Goal: Information Seeking & Learning: Learn about a topic

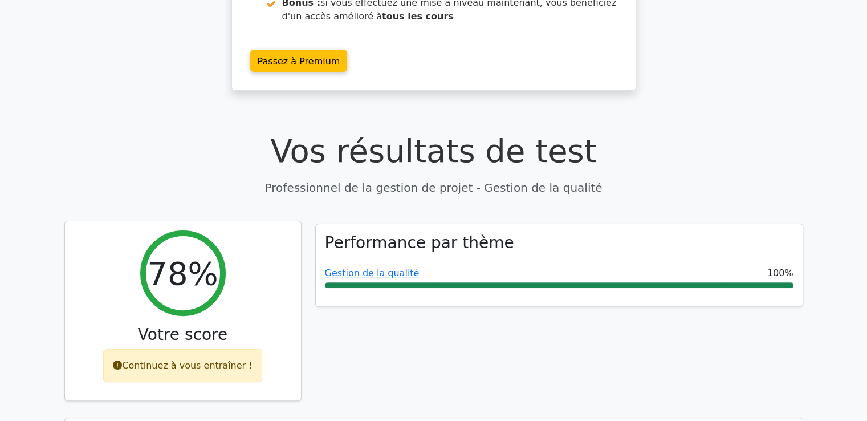
scroll to position [326, 0]
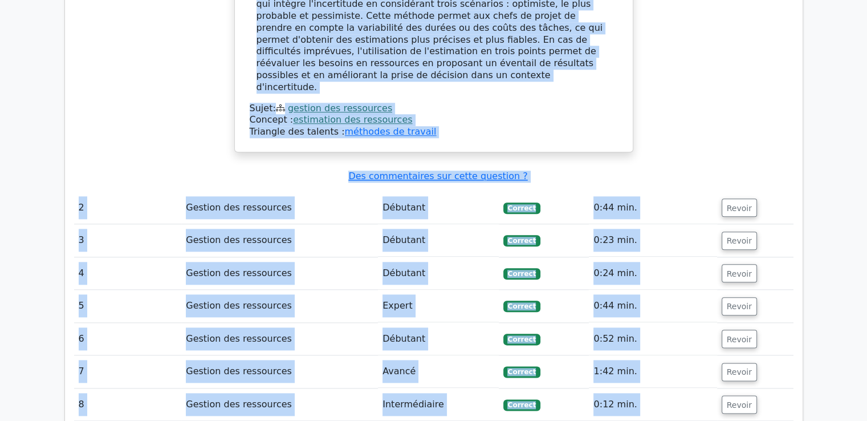
scroll to position [1295, 0]
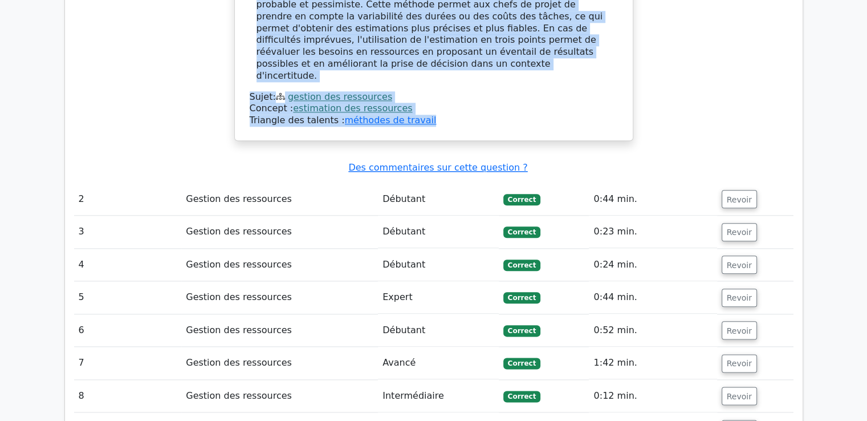
drag, startPoint x: 252, startPoint y: 108, endPoint x: 432, endPoint y: 78, distance: 182.2
copy div "Lore ipsu dolo si ametco adip el seddoeius te incididun ut laboree. D'magnaa e …"
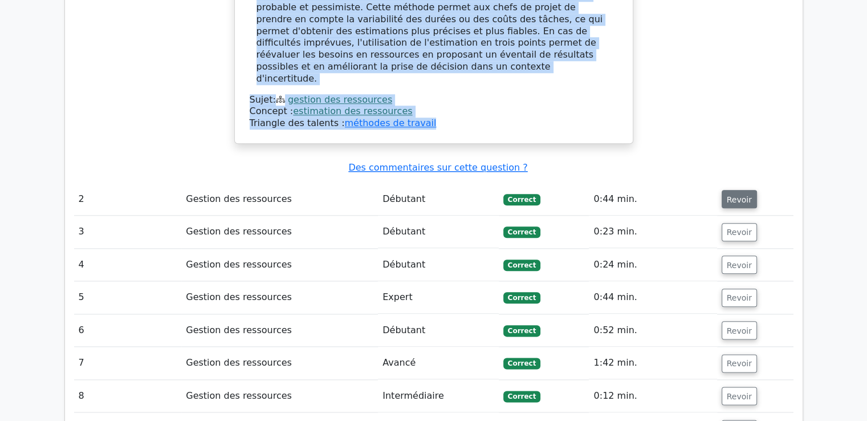
click at [730, 194] on font "Revoir" at bounding box center [739, 198] width 25 height 9
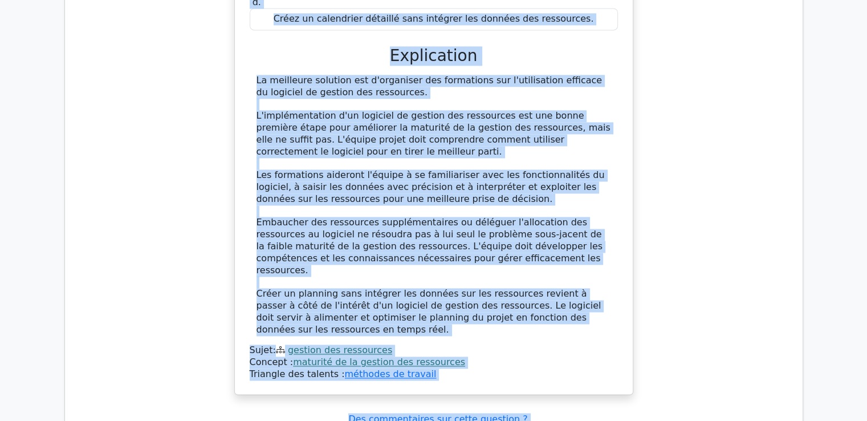
scroll to position [1878, 0]
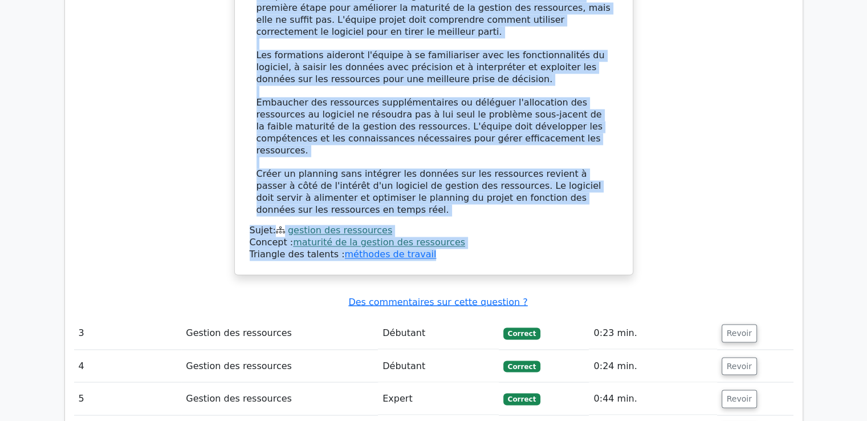
drag, startPoint x: 258, startPoint y: 83, endPoint x: 445, endPoint y: 194, distance: 218.1
copy div "Lore ip dolors am co adipisci el se doeiusm tem incididunt utl etdolo, m'aliqua…"
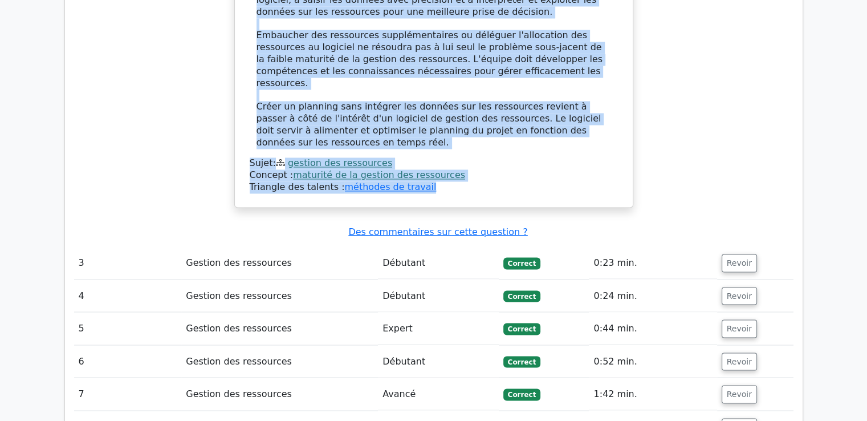
scroll to position [1992, 0]
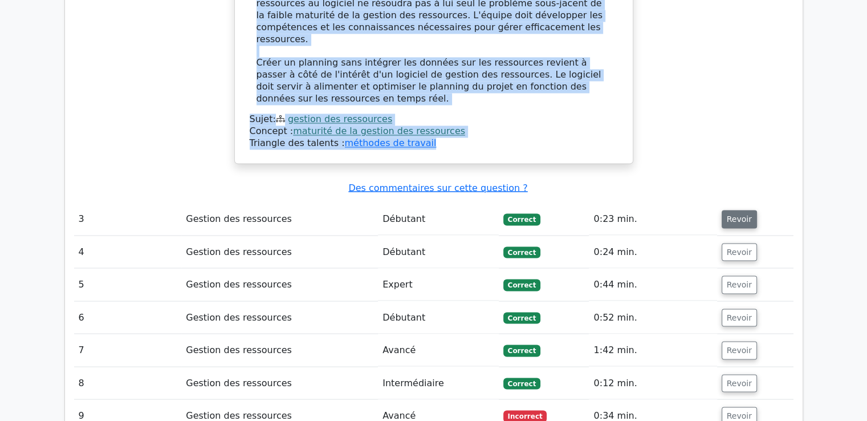
click at [728, 214] on font "Revoir" at bounding box center [739, 218] width 25 height 9
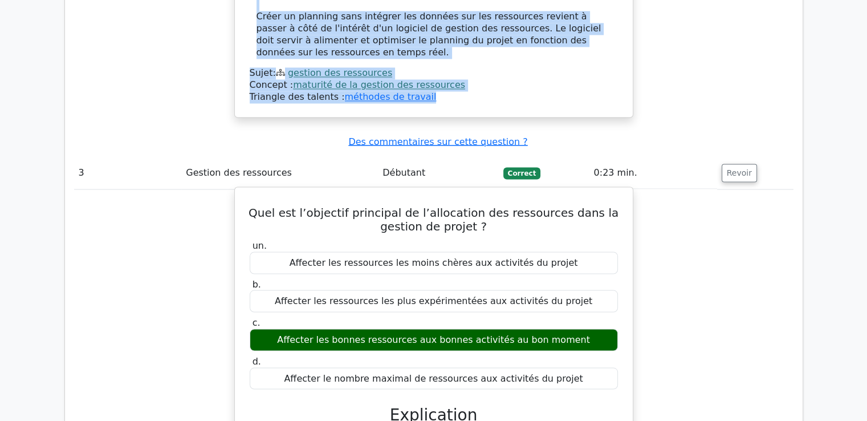
scroll to position [2106, 0]
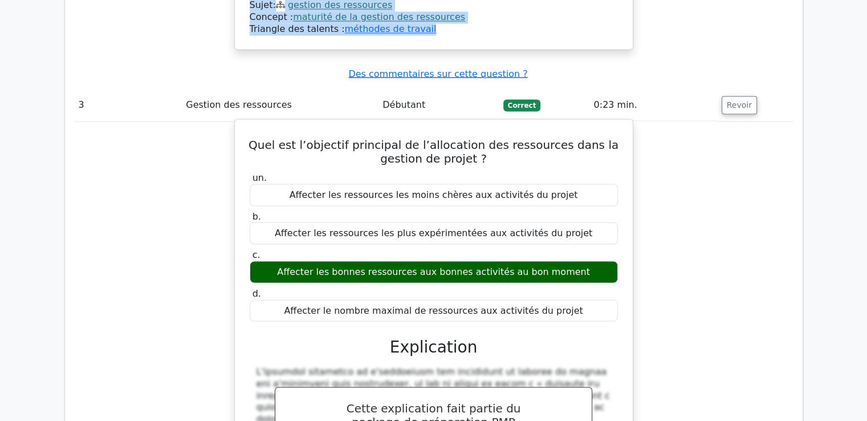
drag, startPoint x: 269, startPoint y: 78, endPoint x: 591, endPoint y: 242, distance: 361.6
click at [587, 245] on div "Quel est l’objectif principal de l’allocation des ressources dans la gestion de…" at bounding box center [434, 355] width 389 height 462
copy div "Quel est l’objectif principal de l’allocation des ressources dans la gestion de…"
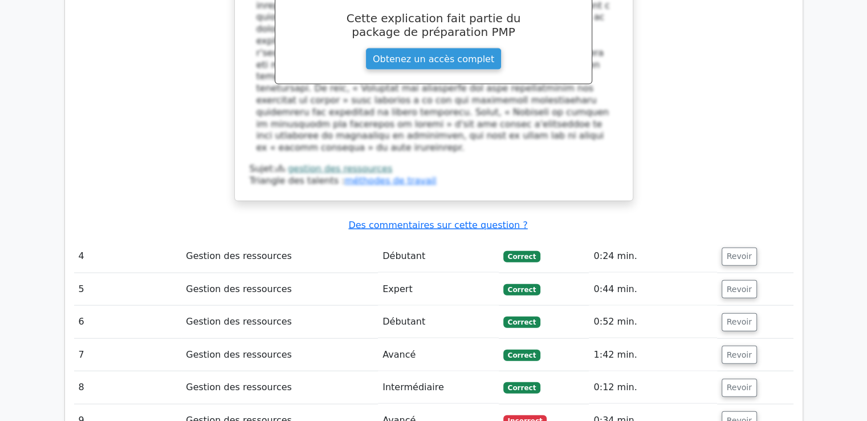
scroll to position [2505, 0]
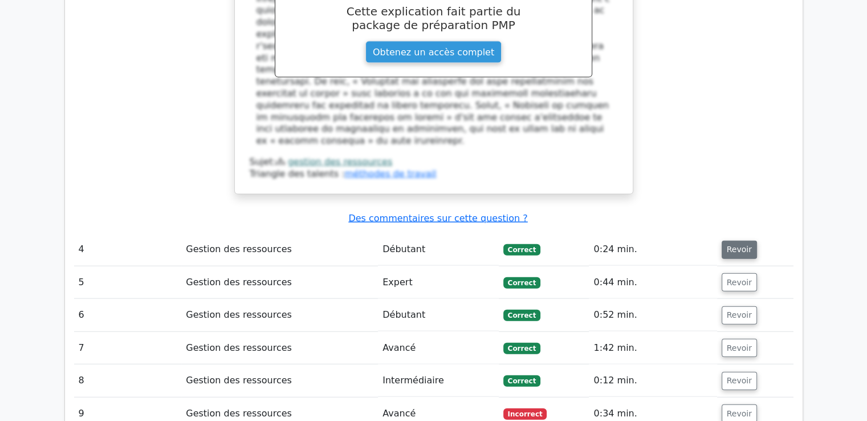
click at [727, 245] on font "Revoir" at bounding box center [739, 249] width 25 height 9
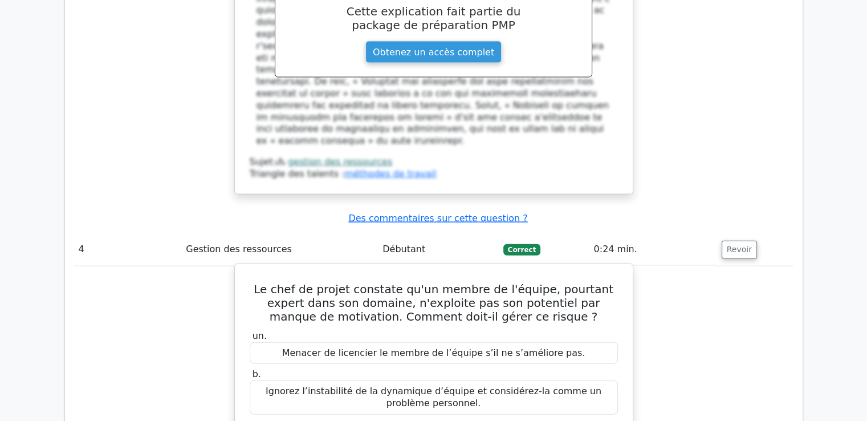
scroll to position [2562, 0]
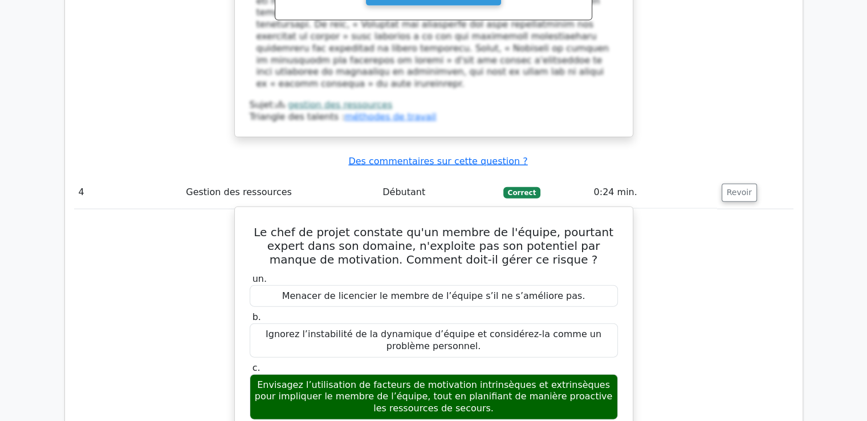
drag, startPoint x: 253, startPoint y: 140, endPoint x: 602, endPoint y: 356, distance: 410.8
copy div "Le chef de projet constate qu'un membre de l'équipe, pourtant expert dans son d…"
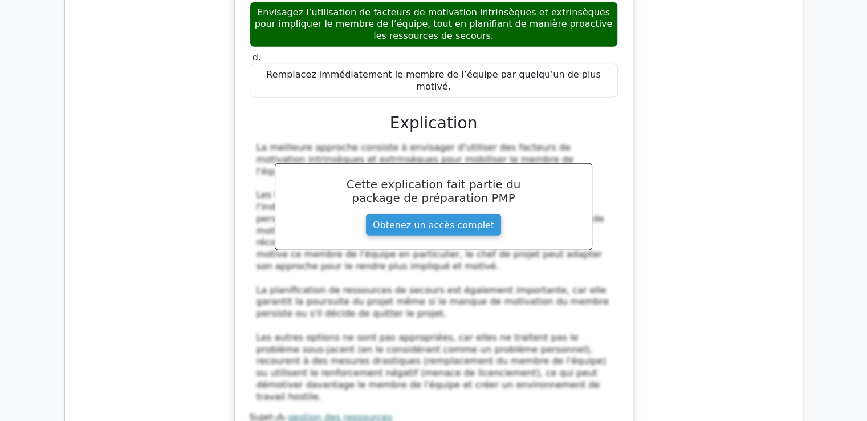
scroll to position [3133, 0]
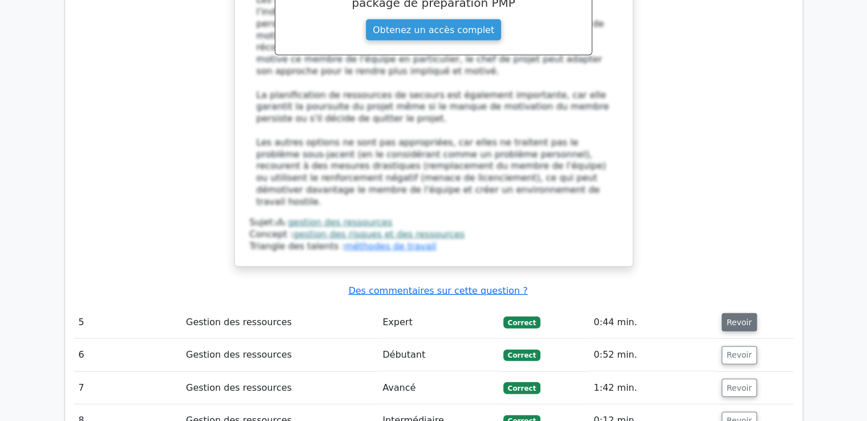
click at [736, 318] on font "Revoir" at bounding box center [739, 322] width 25 height 9
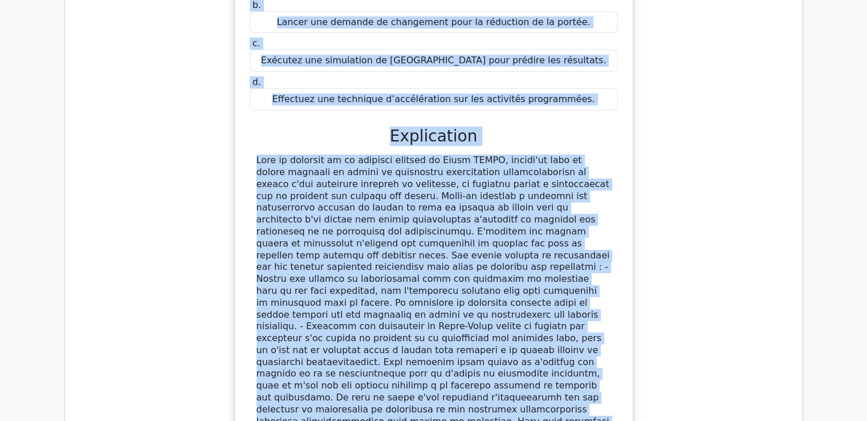
scroll to position [3611, 0]
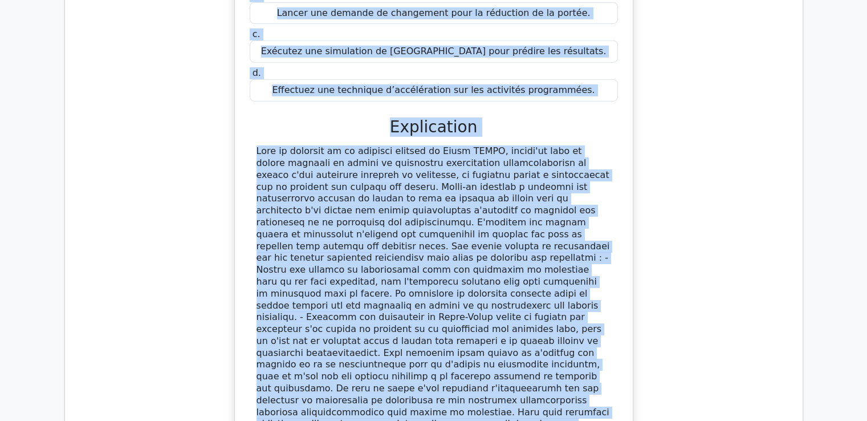
drag, startPoint x: 264, startPoint y: 63, endPoint x: 443, endPoint y: 340, distance: 330.0
click at [443, 340] on div "En tant que chef de projet, vous constatez le besoin de ressources spécialisées…" at bounding box center [434, 185] width 389 height 645
copy div "Lo ipsu dol sita co adipis, elit seddoeius te incidi ut laboreetdo magnaaliquae…"
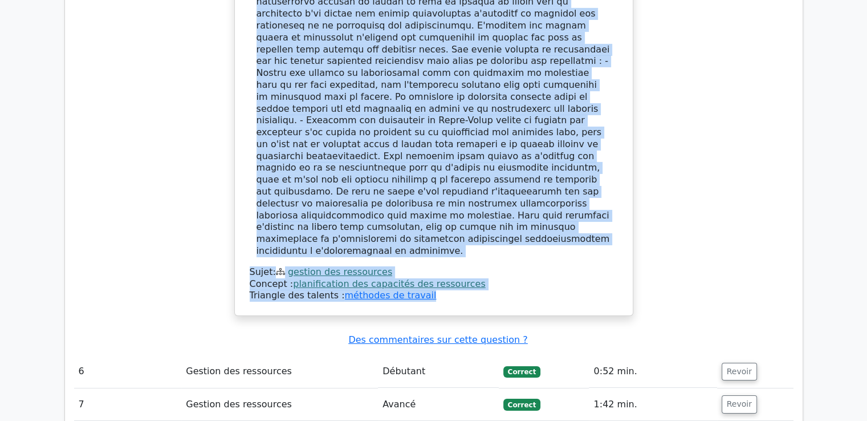
scroll to position [3839, 0]
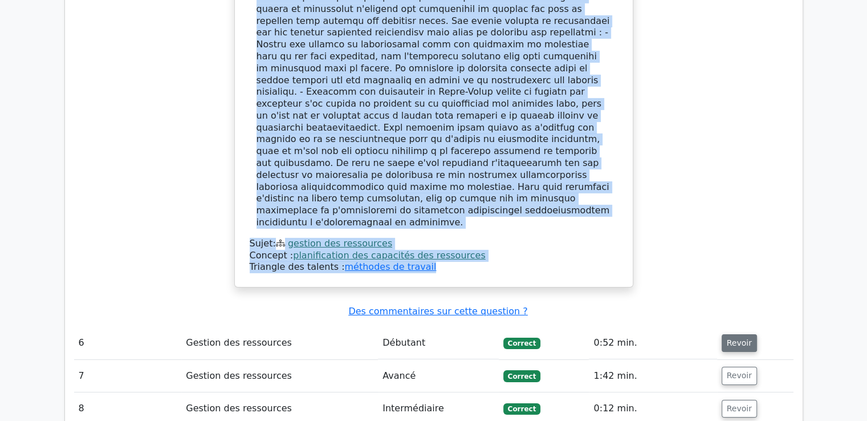
click at [732, 338] on font "Revoir" at bounding box center [739, 342] width 25 height 9
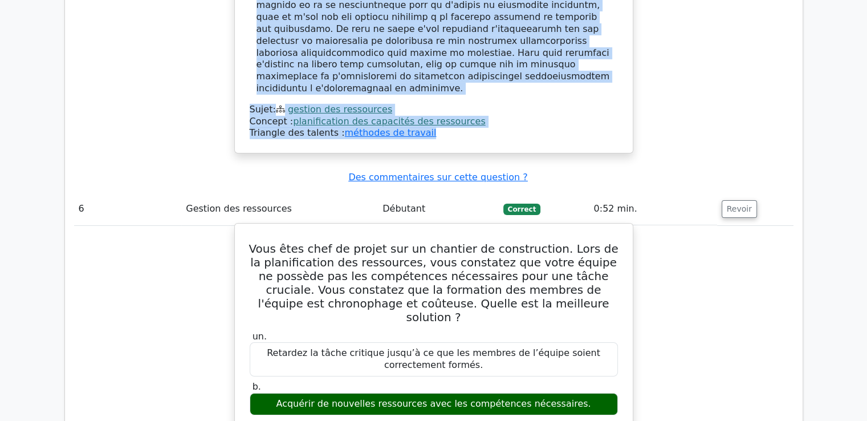
scroll to position [3953, 0]
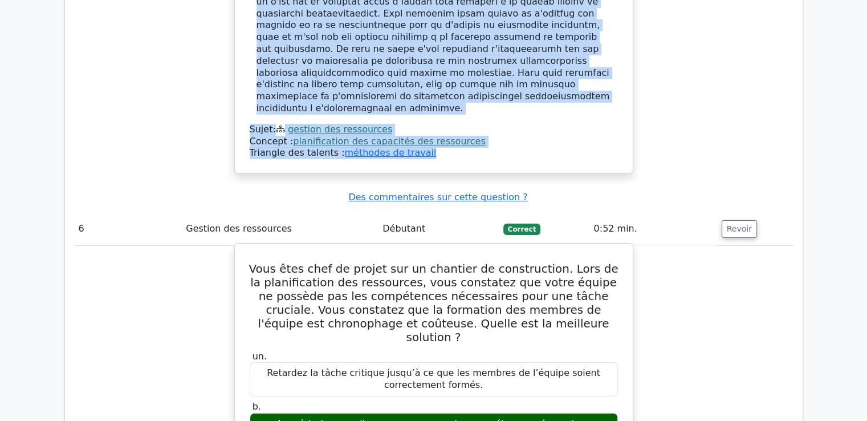
drag, startPoint x: 261, startPoint y: 100, endPoint x: 589, endPoint y: 331, distance: 401.4
copy div "Vous êtes chef de projet sur un chantier de construction. Lors de la planificat…"
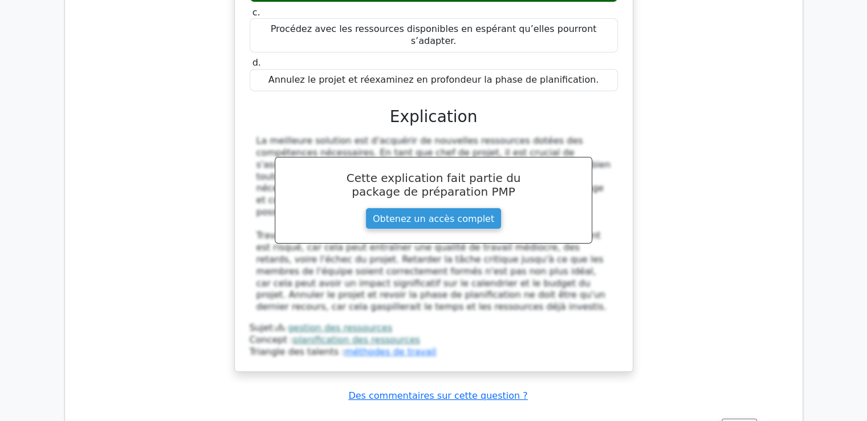
scroll to position [4409, 0]
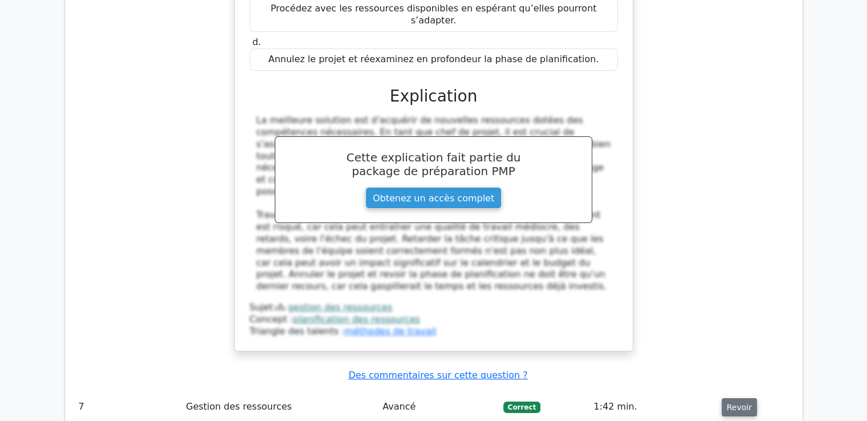
click at [735, 403] on font "Revoir" at bounding box center [739, 407] width 25 height 9
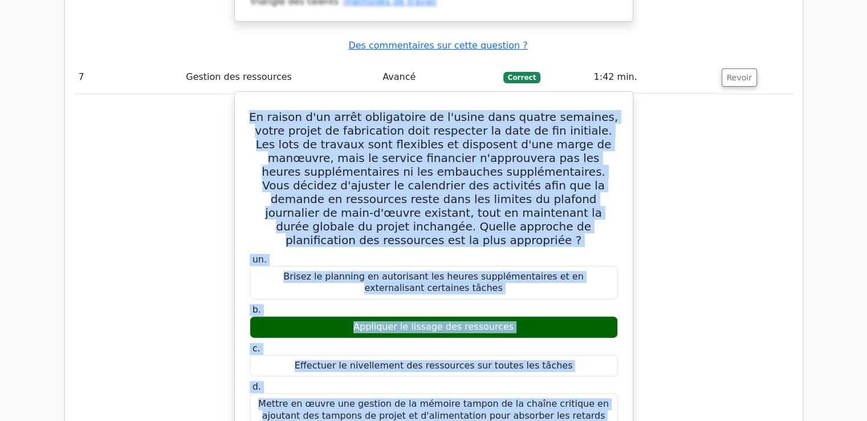
scroll to position [4781, 0]
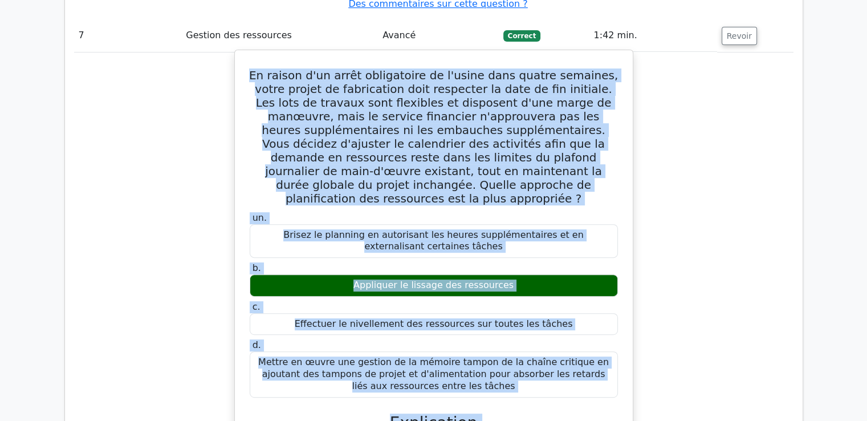
drag, startPoint x: 254, startPoint y: 125, endPoint x: 531, endPoint y: 175, distance: 281.0
click at [531, 175] on div "En raison d'un arrêt obligatoire de l'usine dans quatre semaines, votre projet …" at bounding box center [434, 399] width 389 height 689
copy div "Lo ipsumd s'am conse adipiscinge se d'eiusm temp incidi utlabore, etdol magnaa …"
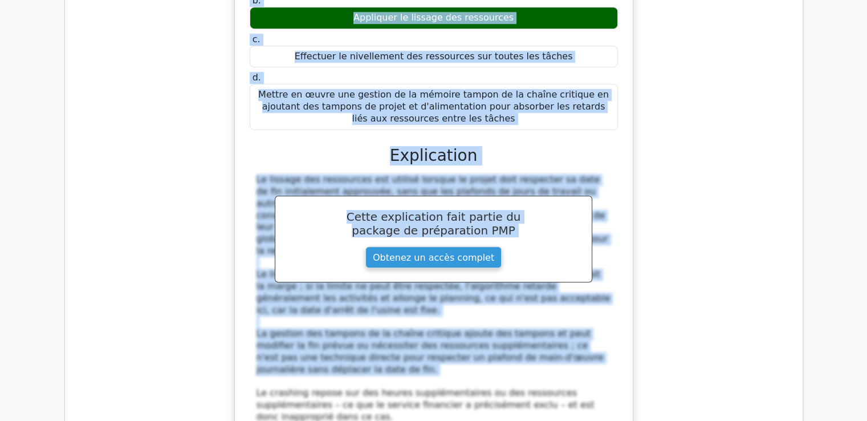
scroll to position [5180, 0]
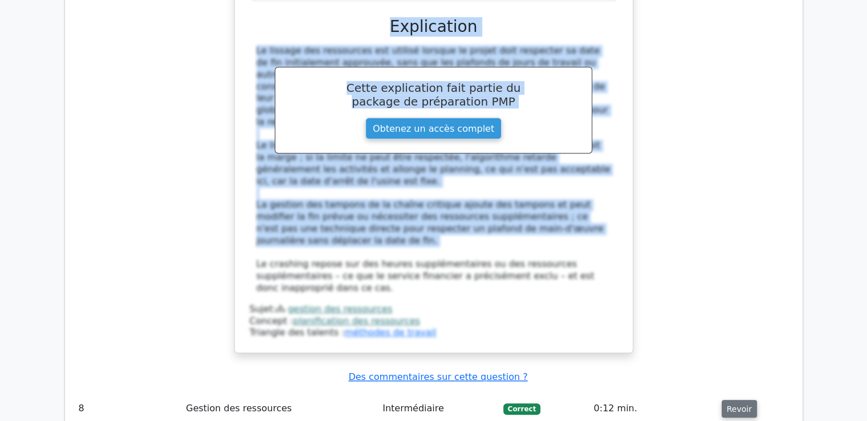
click at [739, 404] on font "Revoir" at bounding box center [739, 408] width 25 height 9
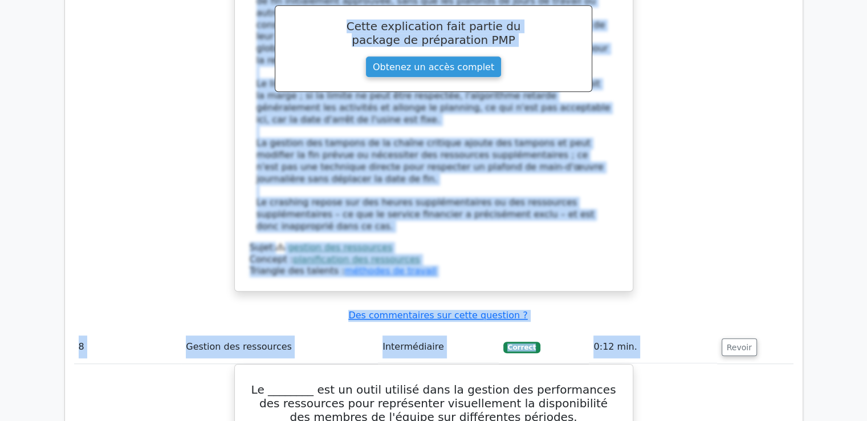
scroll to position [0, 7]
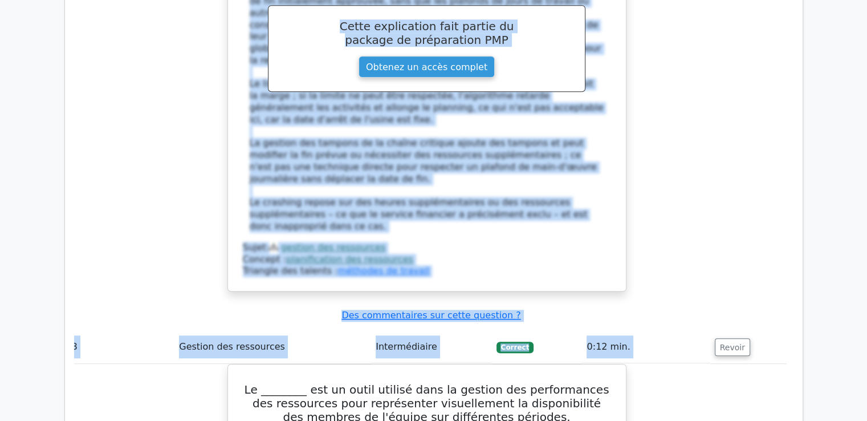
drag, startPoint x: 262, startPoint y: 24, endPoint x: 875, endPoint y: 296, distance: 670.7
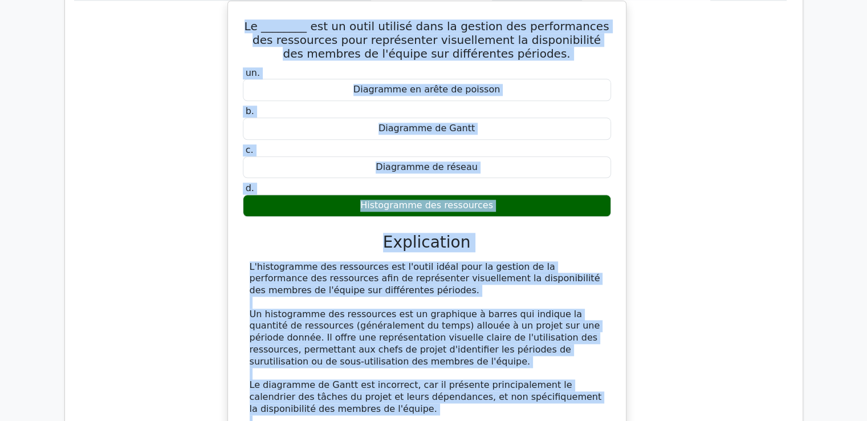
scroll to position [5606, 0]
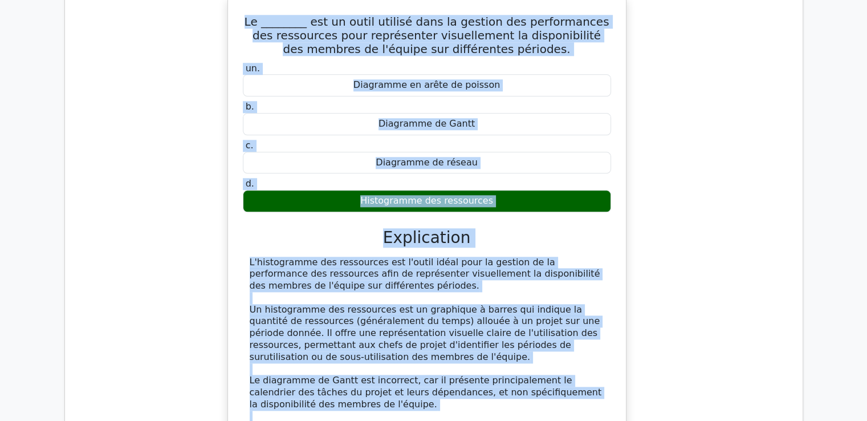
drag, startPoint x: 254, startPoint y: 131, endPoint x: 444, endPoint y: 298, distance: 253.7
click at [444, 298] on div "Le ________ est un outil utilisé dans la gestion des performances des ressource…" at bounding box center [427, 280] width 399 height 569
copy div "Lo ________ ips do sitam consect adip el seddoei tem incididuntut lab etdolorem…"
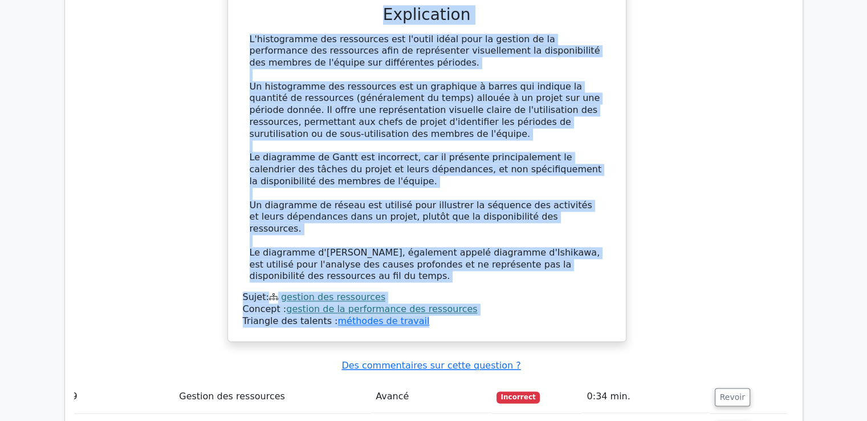
scroll to position [5834, 0]
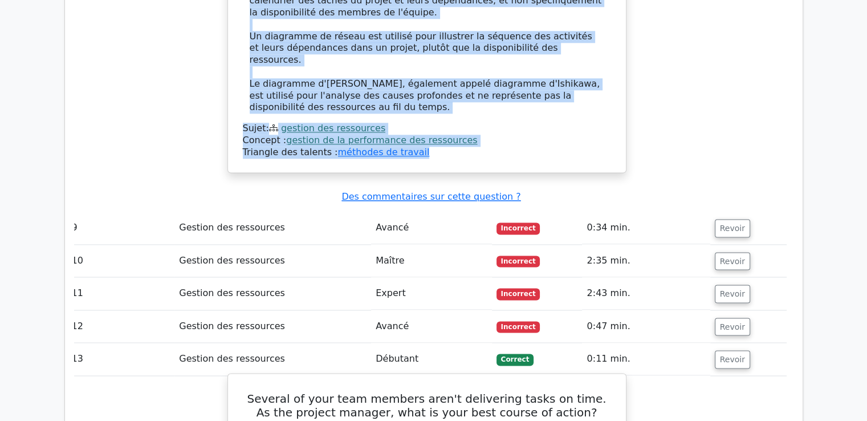
scroll to position [6006, 0]
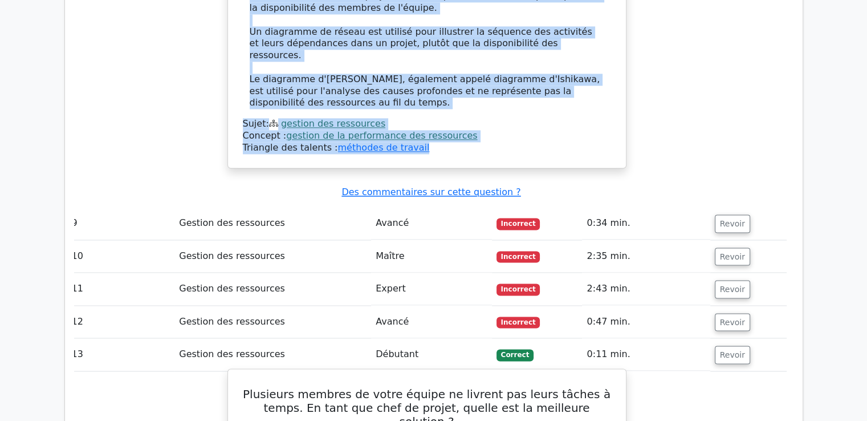
drag, startPoint x: 244, startPoint y: 128, endPoint x: 591, endPoint y: 311, distance: 392.8
copy div "Plusieurs membres de votre équipe ne livrent pas leurs tâches à temps. En tant …"
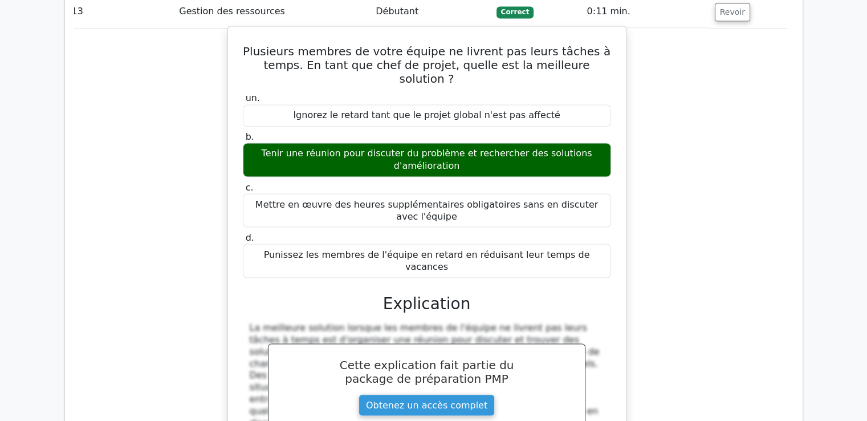
scroll to position [6462, 0]
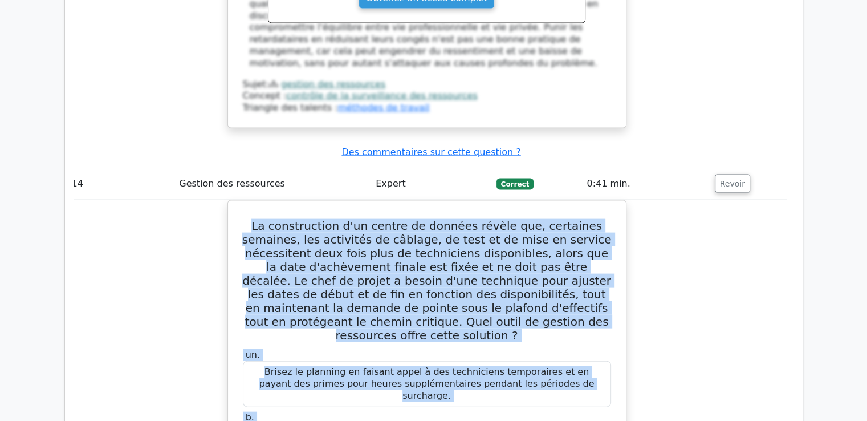
scroll to position [6993, 0]
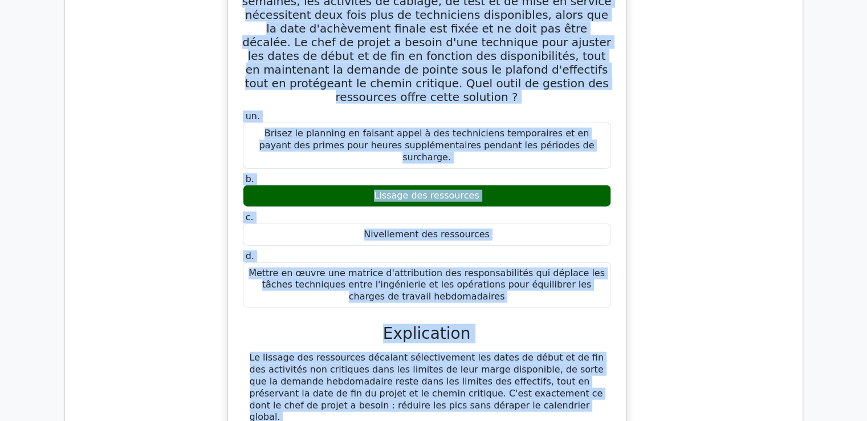
drag, startPoint x: 244, startPoint y: 87, endPoint x: 414, endPoint y: 266, distance: 246.8
click at [414, 266] on div "La construction d'un centre de données révèle que, certaines semaines, les acti…" at bounding box center [427, 305] width 389 height 676
copy div "Lo ipsumdolorsi a'co adipis el seddoei tempor inc, utlaboree dolorema, ali enim…"
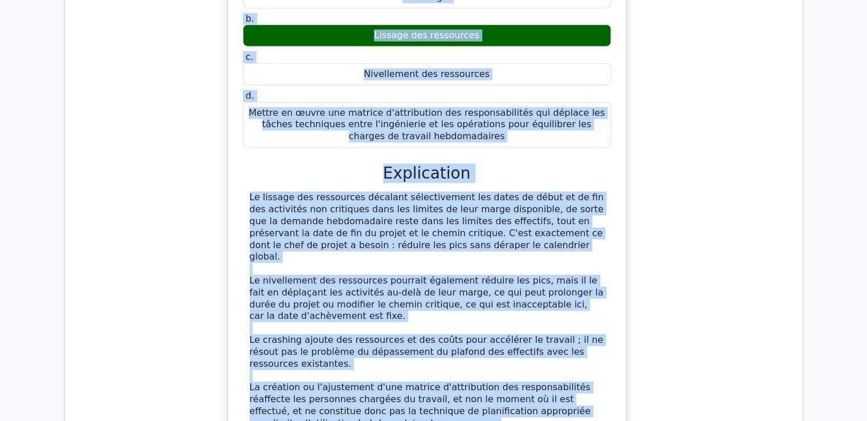
scroll to position [7164, 0]
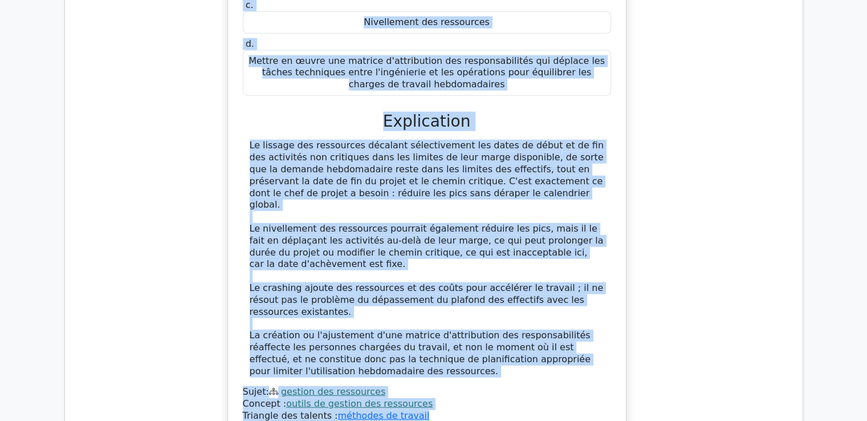
scroll to position [7278, 0]
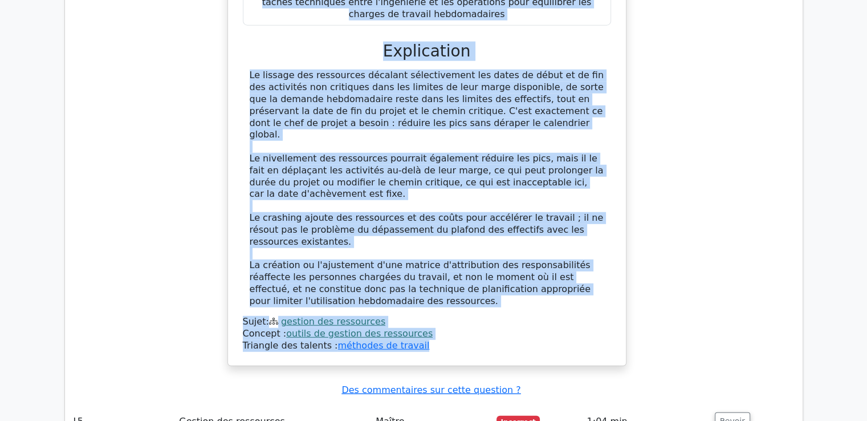
drag, startPoint x: 280, startPoint y: 148, endPoint x: 478, endPoint y: 316, distance: 259.8
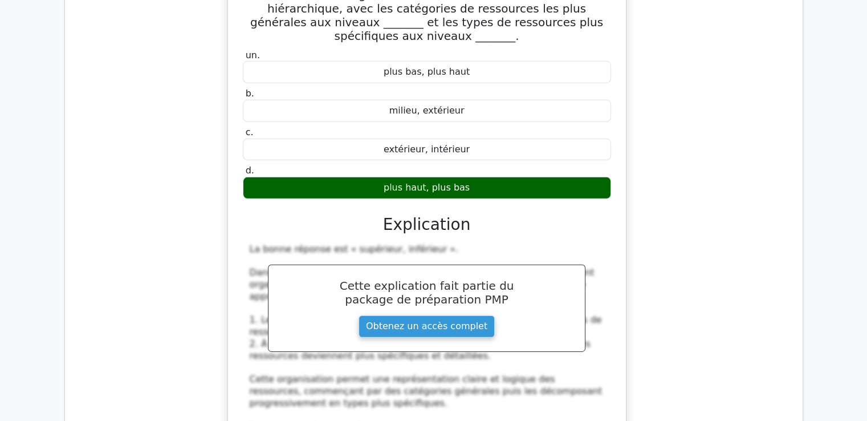
scroll to position [7849, 0]
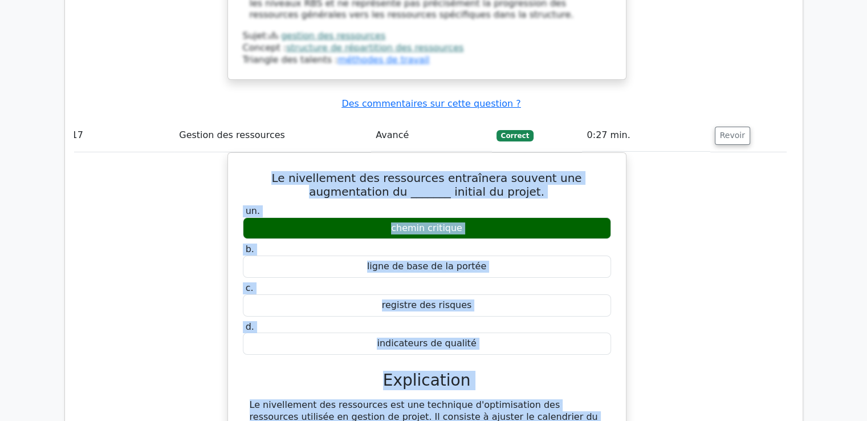
scroll to position [8456, 0]
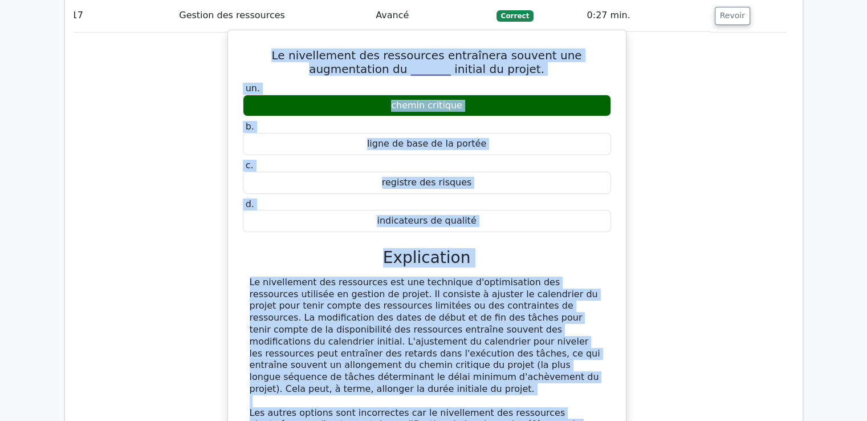
drag, startPoint x: 242, startPoint y: 151, endPoint x: 429, endPoint y: 115, distance: 190.6
click at [429, 115] on div "Le nivellement des ressources entraînera souvent une augmentation du _______ in…" at bounding box center [427, 289] width 389 height 509
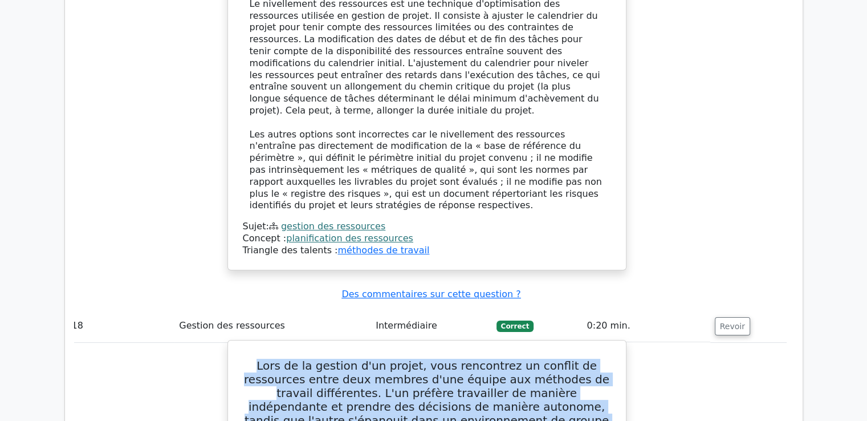
scroll to position [8791, 0]
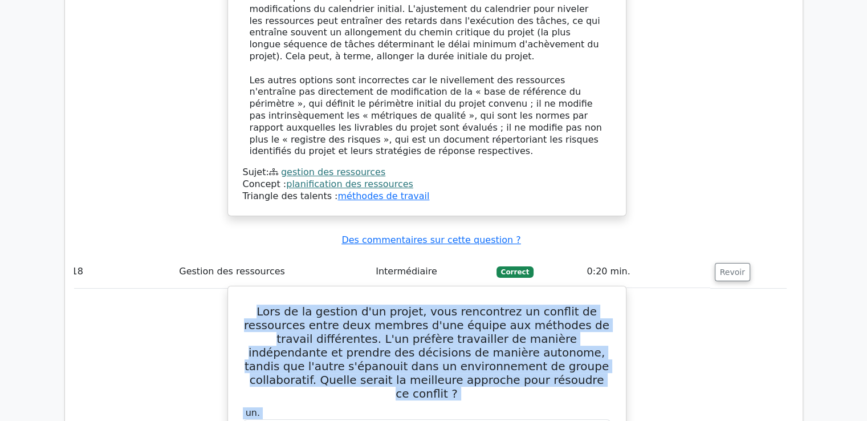
drag, startPoint x: 245, startPoint y: 112, endPoint x: 557, endPoint y: 182, distance: 319.7
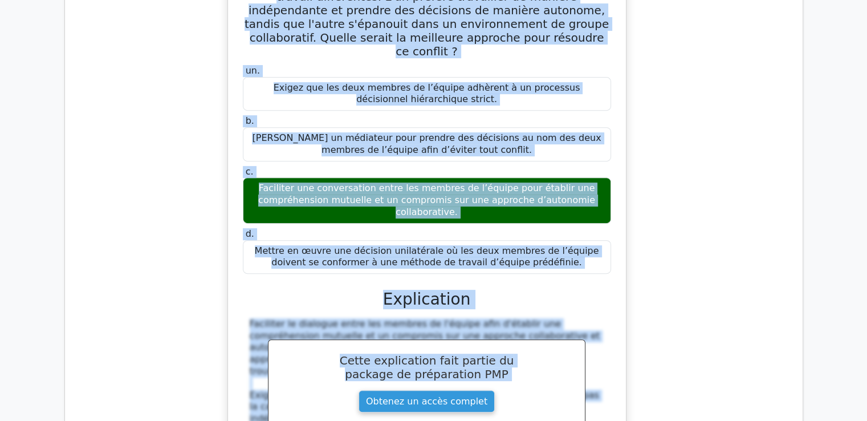
scroll to position [9248, 0]
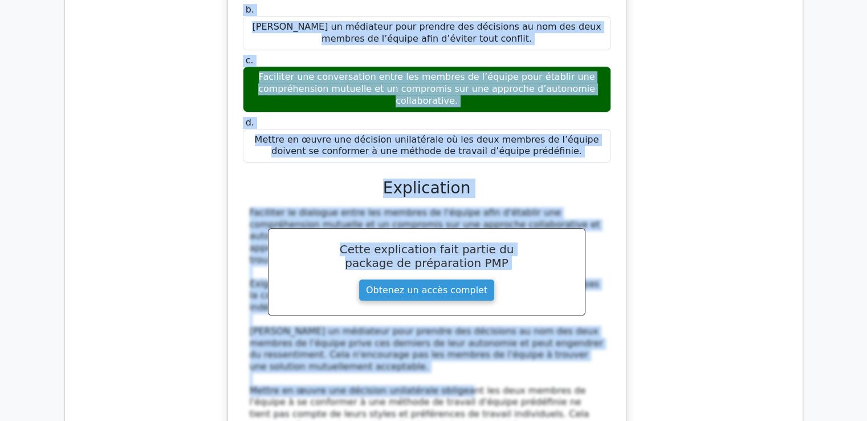
drag, startPoint x: 249, startPoint y: 140, endPoint x: 581, endPoint y: 317, distance: 376.8
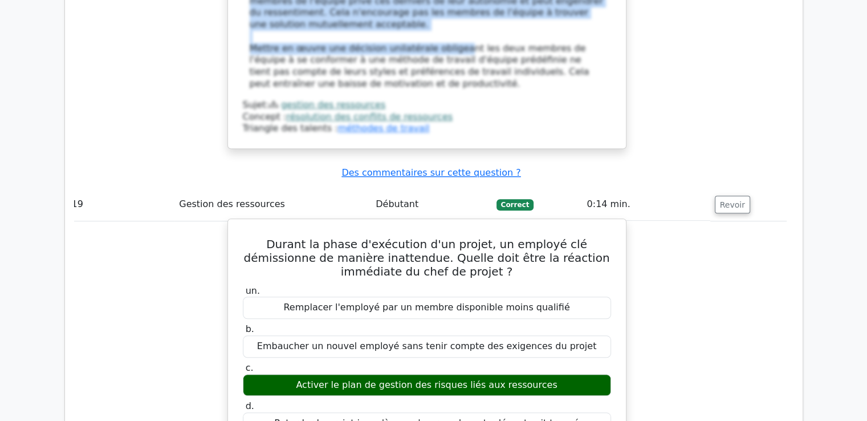
scroll to position [9704, 0]
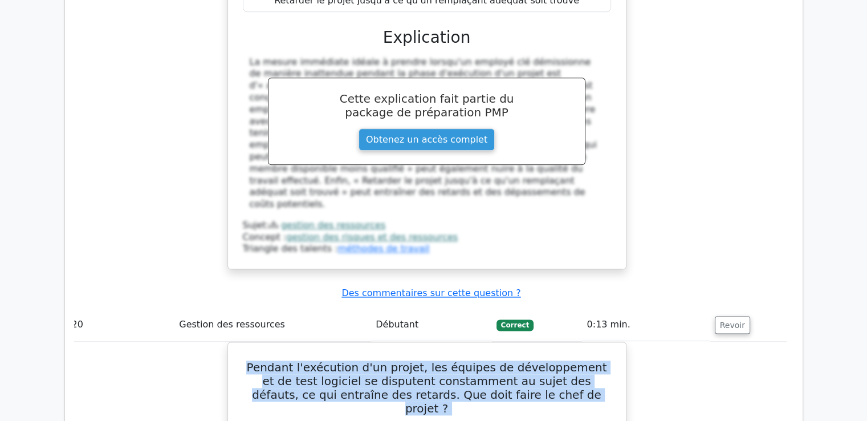
scroll to position [10062, 0]
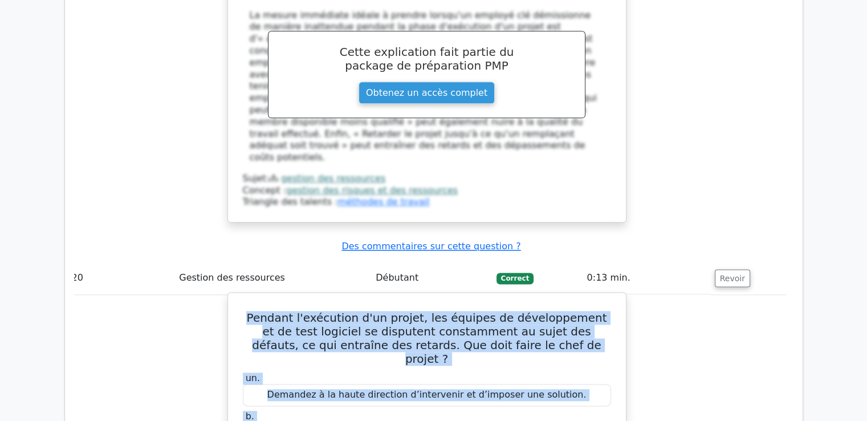
drag, startPoint x: 251, startPoint y: 89, endPoint x: 433, endPoint y: 307, distance: 283.8
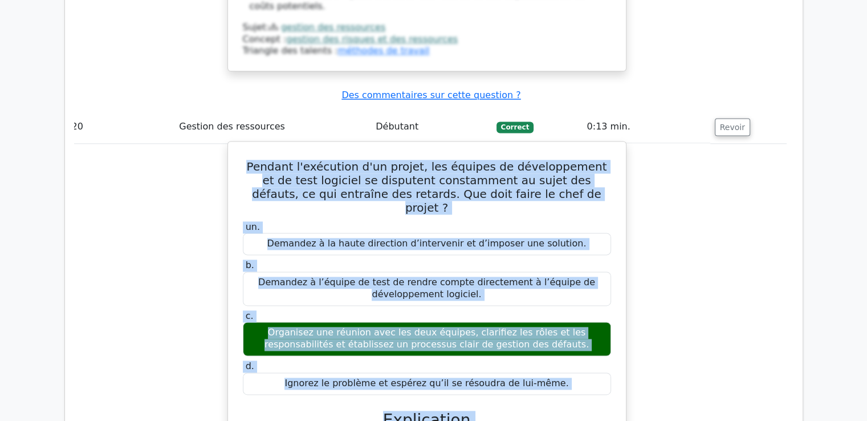
scroll to position [10233, 0]
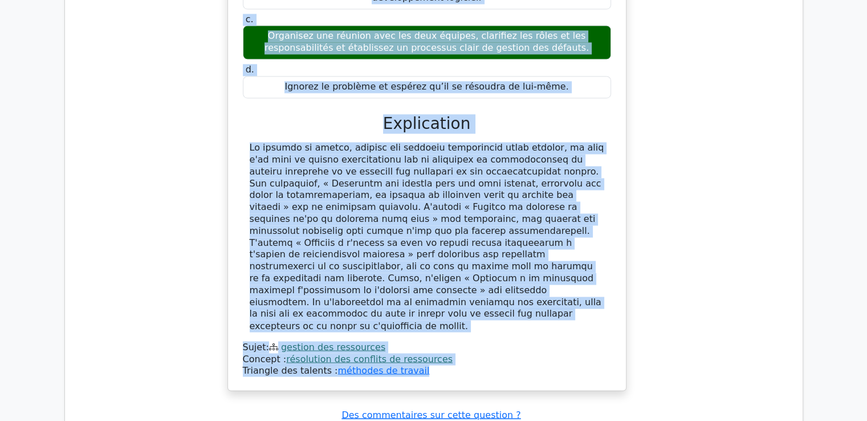
scroll to position [10347, 0]
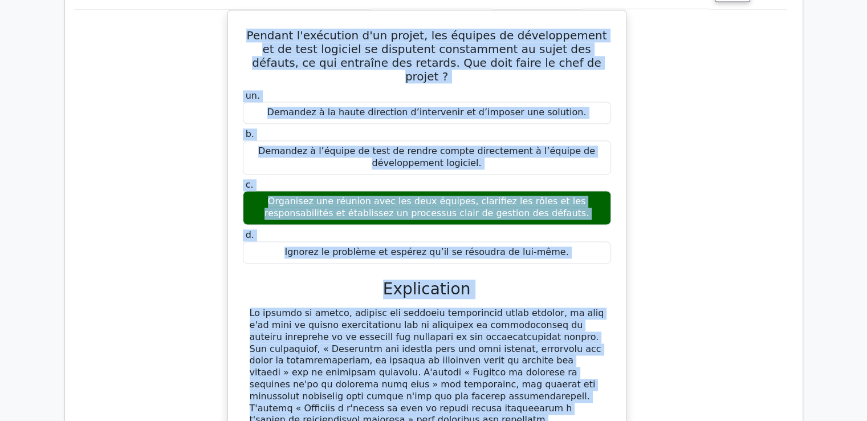
drag, startPoint x: 253, startPoint y: 140, endPoint x: 524, endPoint y: 319, distance: 325.2
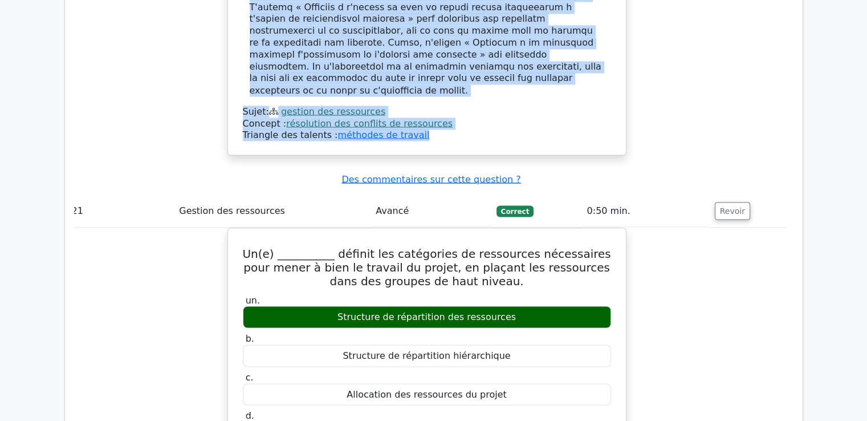
scroll to position [10746, 0]
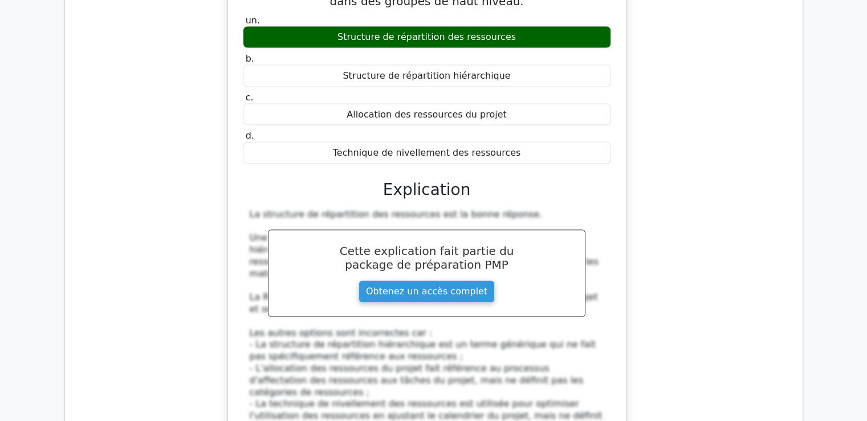
scroll to position [11289, 0]
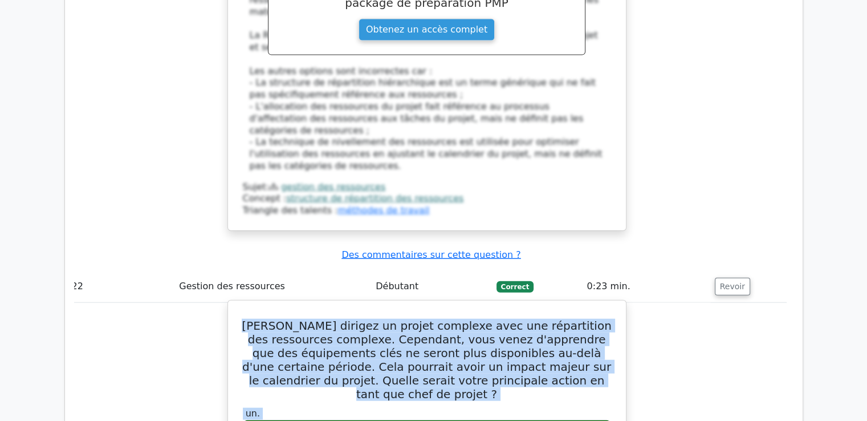
drag, startPoint x: 252, startPoint y: 162, endPoint x: 501, endPoint y: 222, distance: 256.4
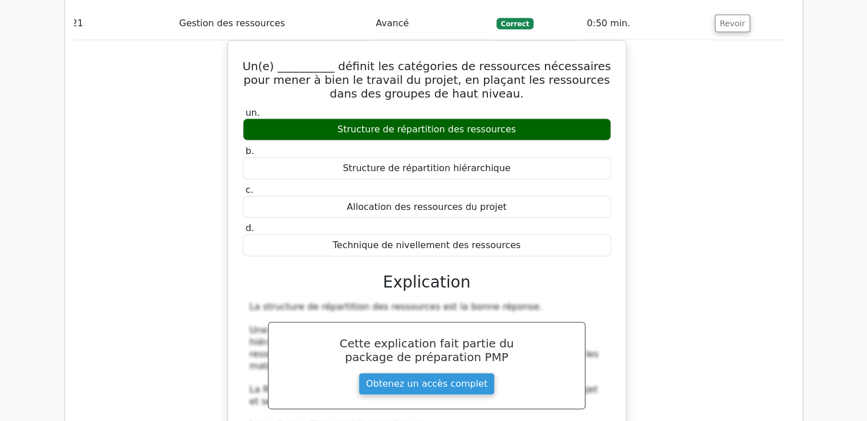
scroll to position [11004, 0]
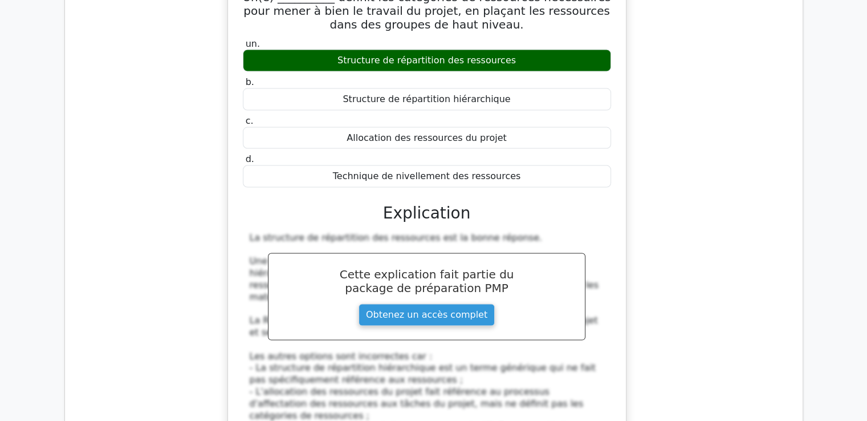
drag, startPoint x: 253, startPoint y: 74, endPoint x: 493, endPoint y: 306, distance: 334.3
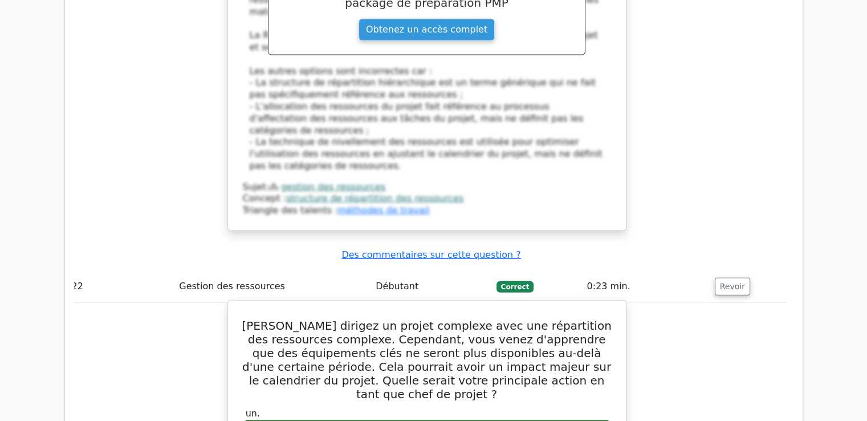
scroll to position [11460, 0]
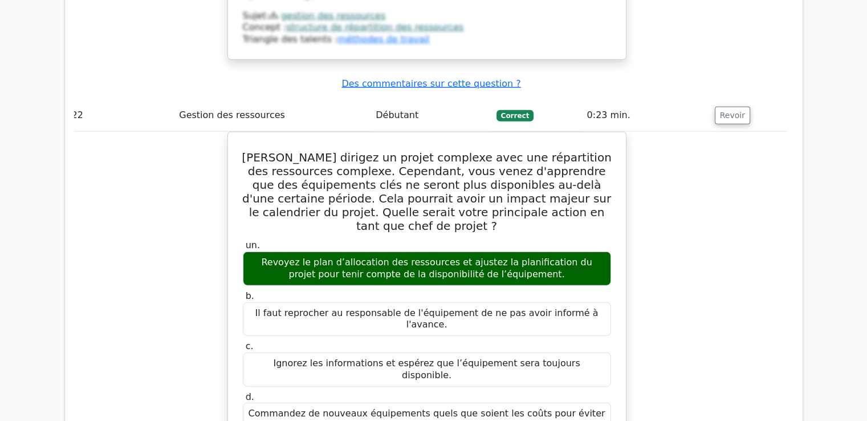
drag, startPoint x: 301, startPoint y: 215, endPoint x: 352, endPoint y: 310, distance: 107.7
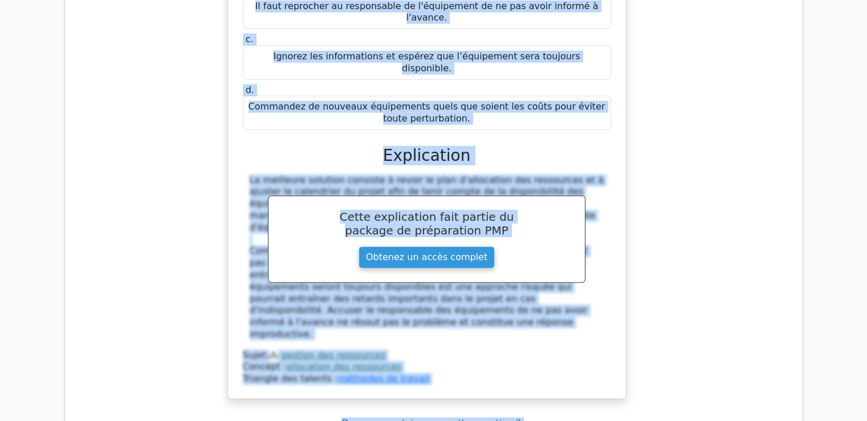
scroll to position [11948, 0]
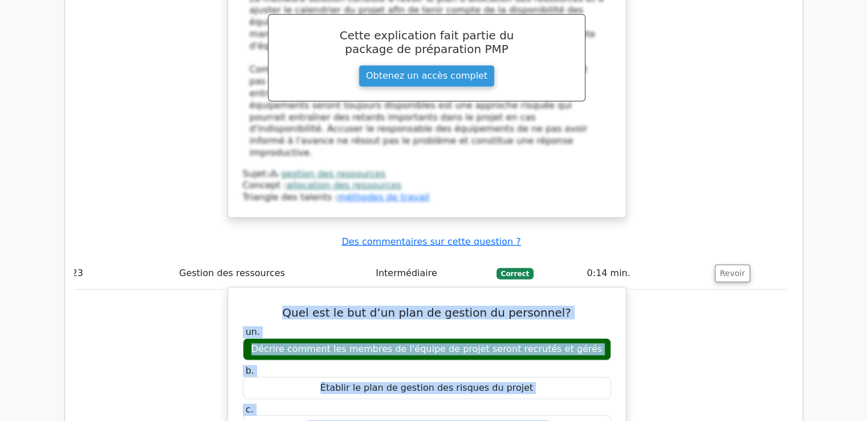
drag, startPoint x: 295, startPoint y: 213, endPoint x: 424, endPoint y: 77, distance: 186.8
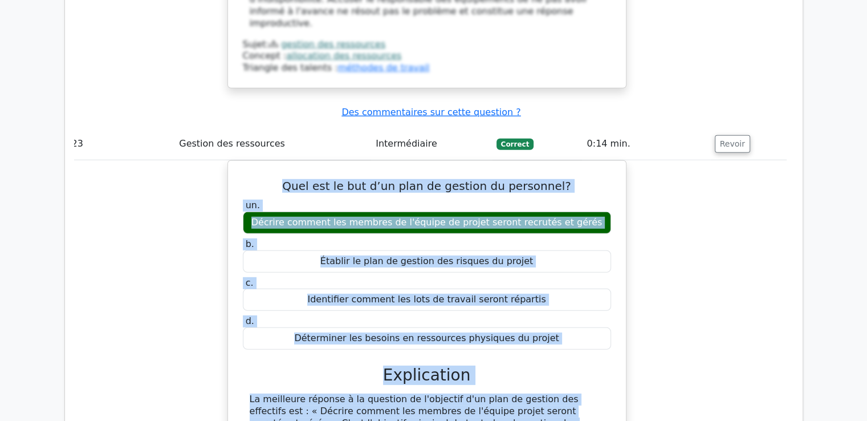
scroll to position [12005, 0]
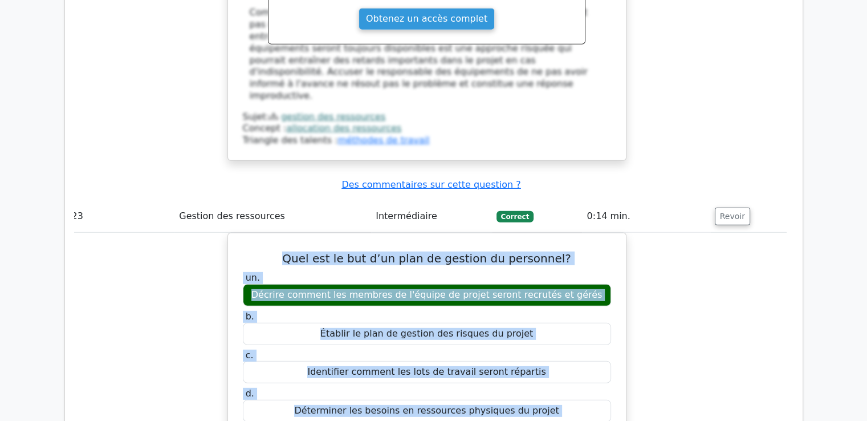
drag, startPoint x: 252, startPoint y: 173, endPoint x: 506, endPoint y: 379, distance: 326.4
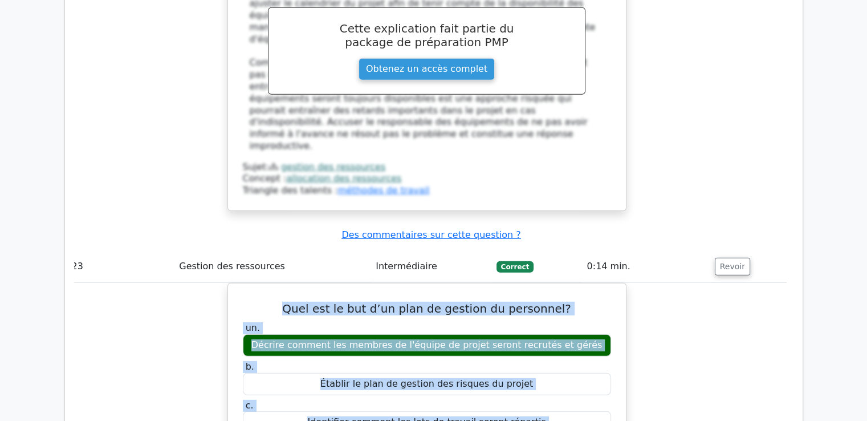
scroll to position [11948, 0]
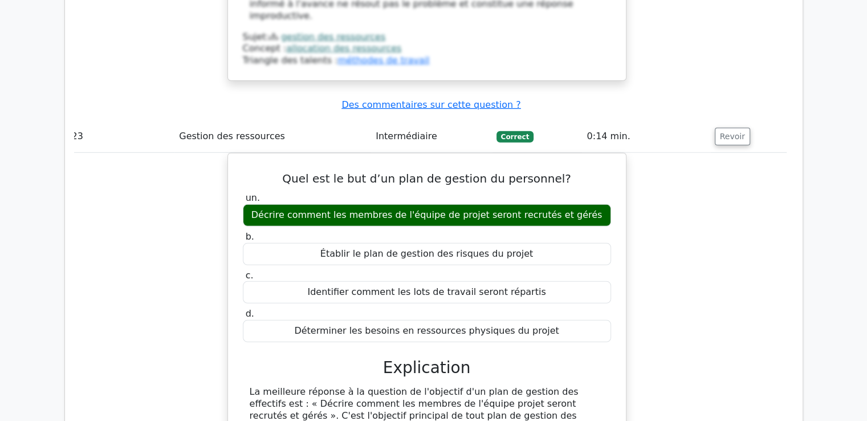
scroll to position [12117, 0]
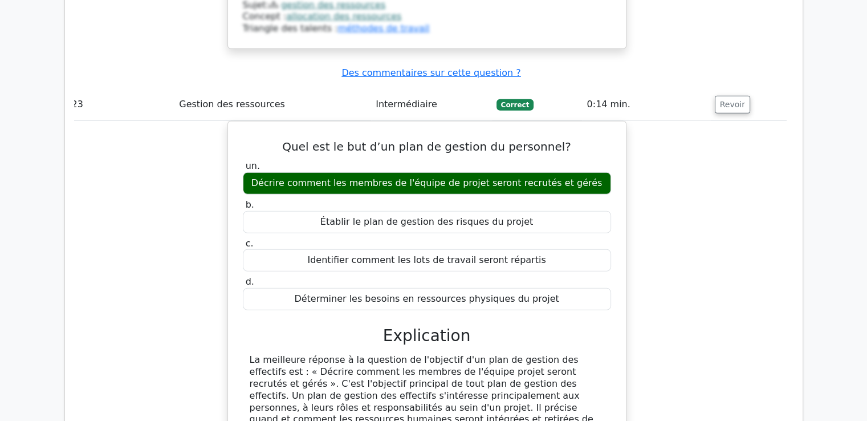
drag, startPoint x: 245, startPoint y: 140, endPoint x: 546, endPoint y: 317, distance: 349.5
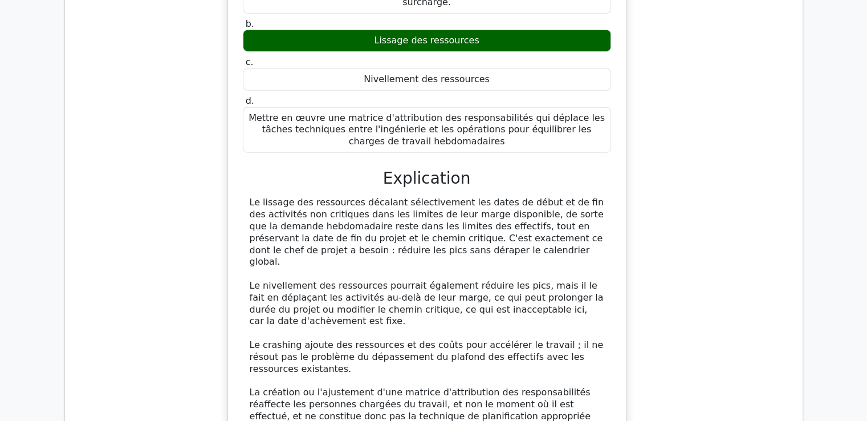
scroll to position [7156, 0]
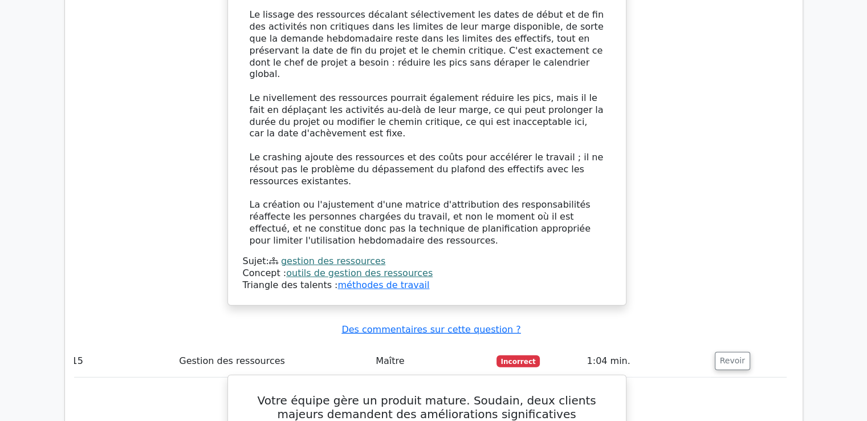
scroll to position [7213, 0]
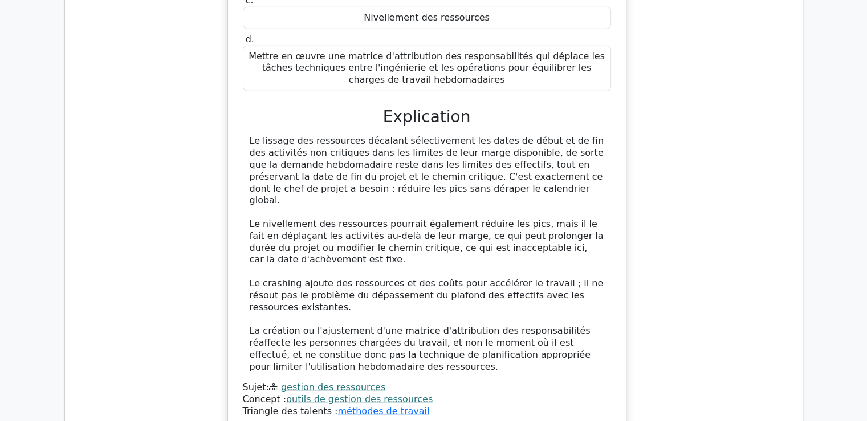
drag, startPoint x: 251, startPoint y: 156, endPoint x: 516, endPoint y: 360, distance: 333.9
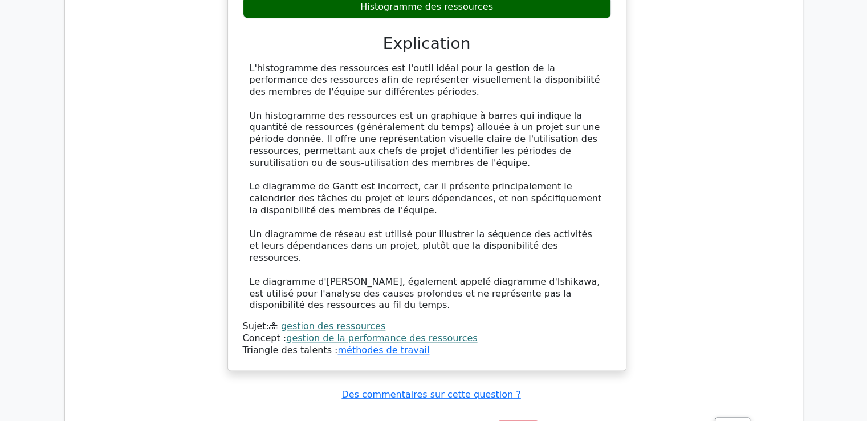
scroll to position [5730, 0]
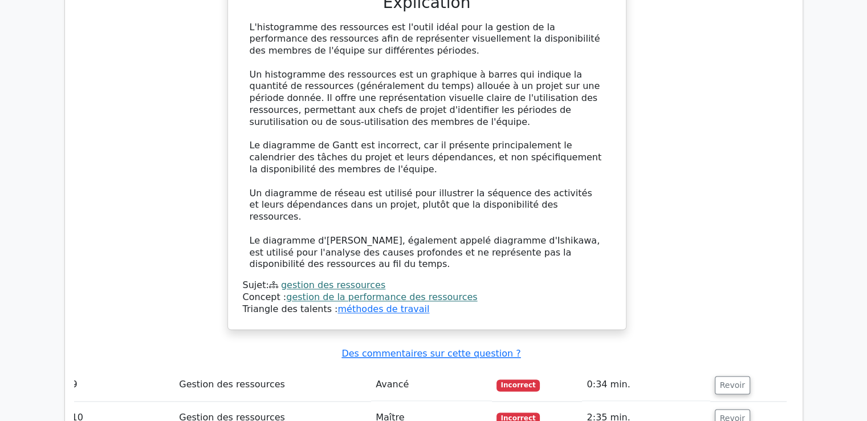
scroll to position [5958, 0]
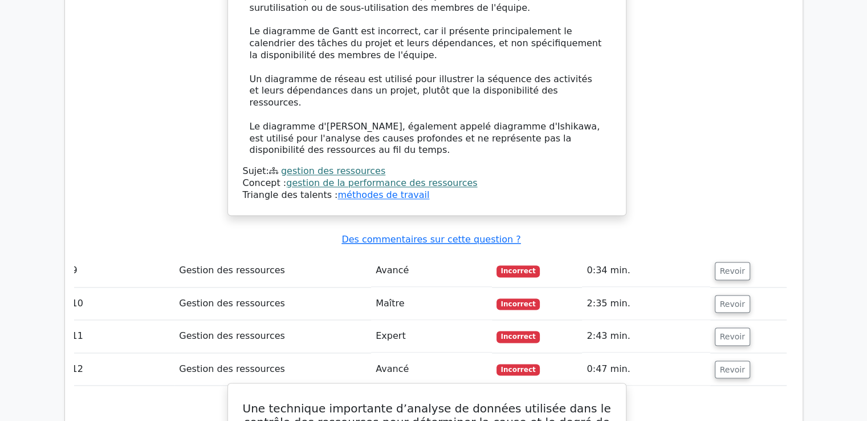
drag, startPoint x: 263, startPoint y: 140, endPoint x: 495, endPoint y: 348, distance: 311.3
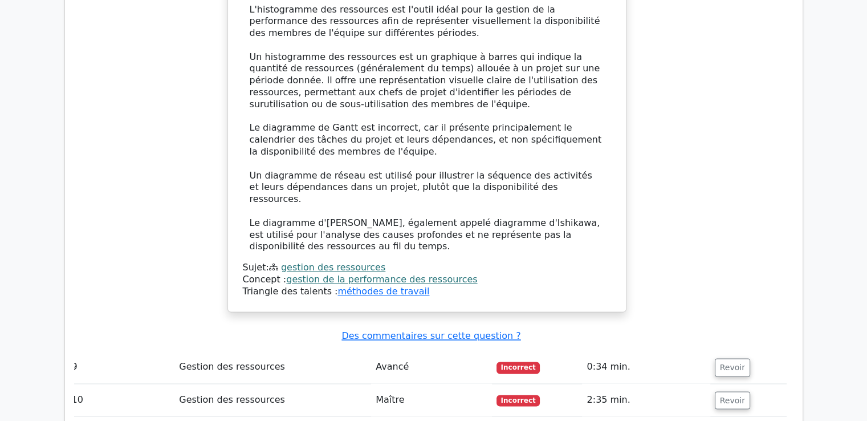
scroll to position [5844, 0]
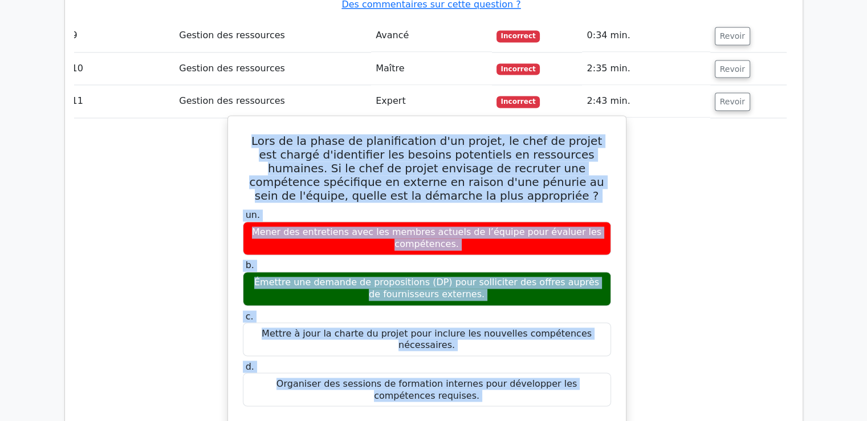
scroll to position [6284, 0]
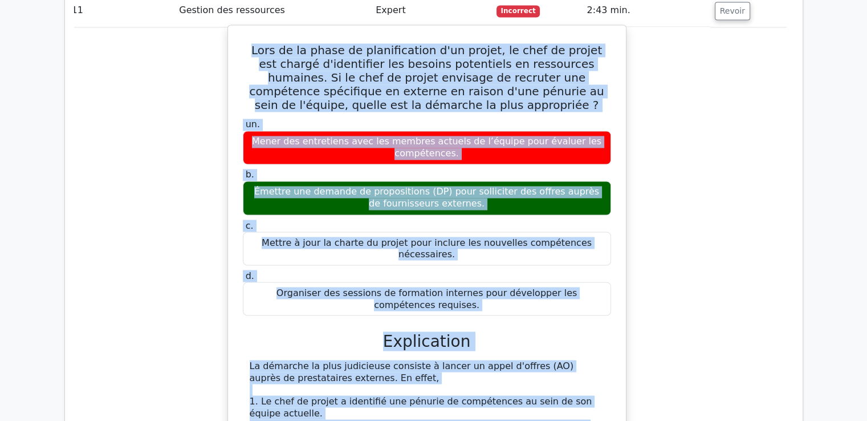
drag, startPoint x: 258, startPoint y: 110, endPoint x: 437, endPoint y: 373, distance: 318.4
click at [437, 373] on div "Lors de la phase de planification d'un projet, le chef de projet est chargé d'i…" at bounding box center [427, 352] width 389 height 645
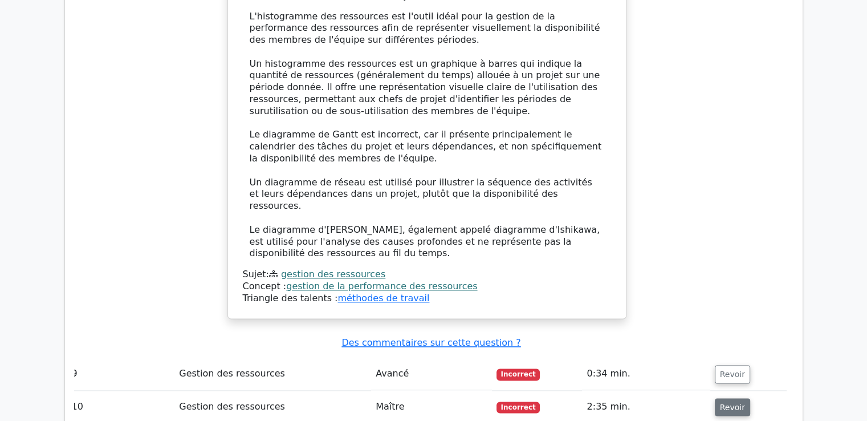
scroll to position [5828, 0]
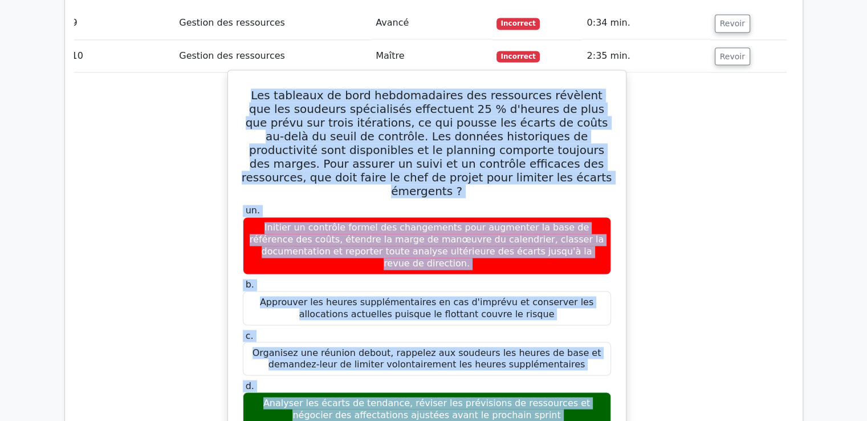
scroll to position [6270, 0]
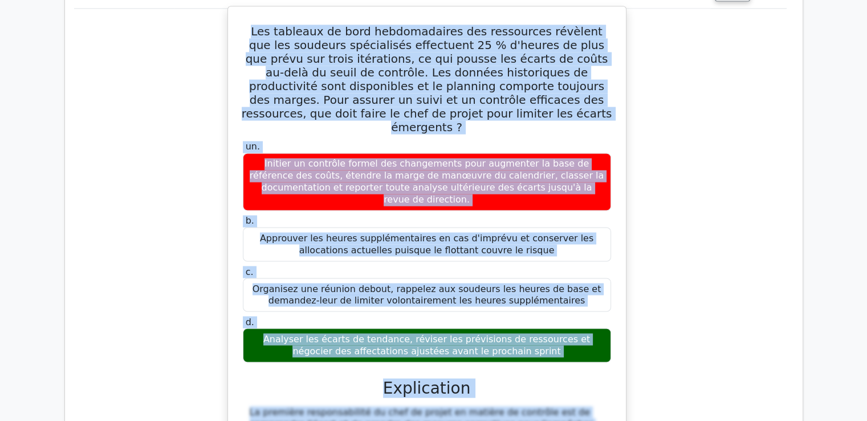
drag, startPoint x: 251, startPoint y: 92, endPoint x: 530, endPoint y: 68, distance: 280.5
click at [530, 68] on div "Les tableaux de bord hebdomadaires des ressources révèlent que les soudeurs spé…" at bounding box center [427, 383] width 389 height 745
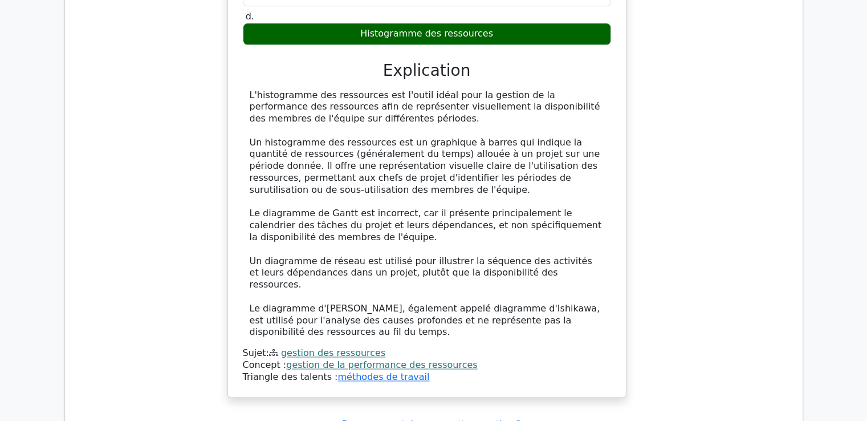
scroll to position [5756, 0]
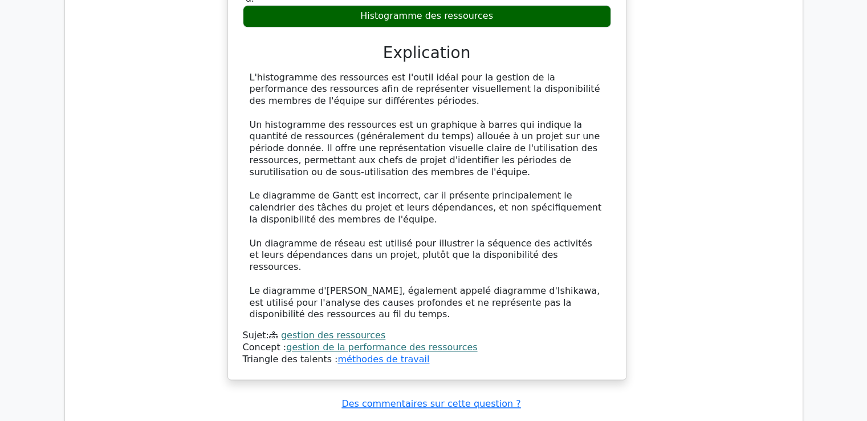
scroll to position [5870, 0]
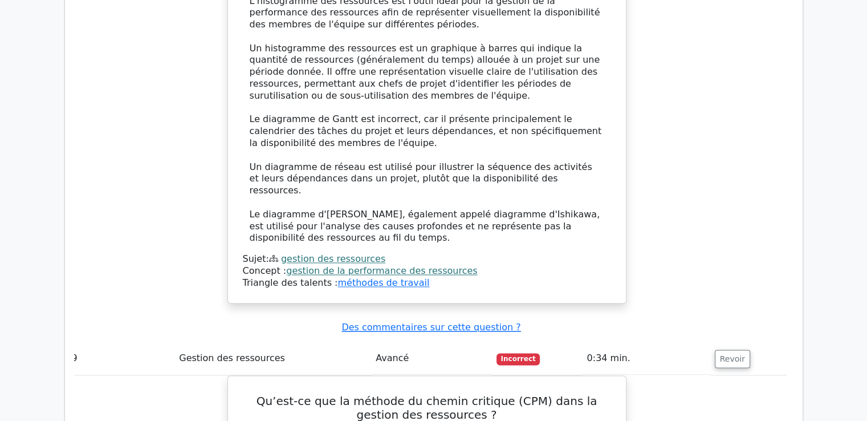
drag, startPoint x: 241, startPoint y: 131, endPoint x: 634, endPoint y: 300, distance: 427.1
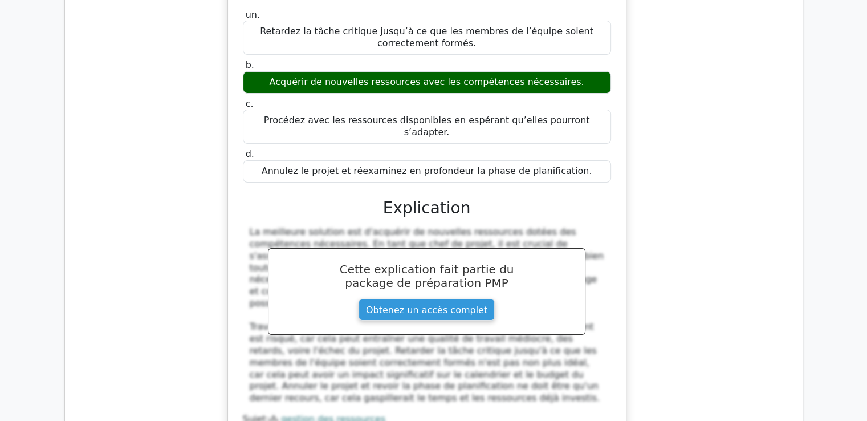
scroll to position [4445, 0]
